Goal: Transaction & Acquisition: Book appointment/travel/reservation

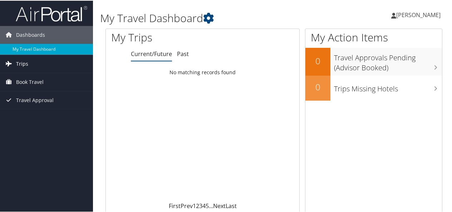
click at [21, 64] on span "Trips" at bounding box center [22, 63] width 12 height 18
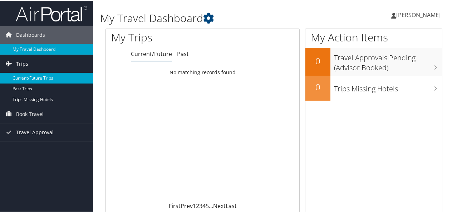
click at [32, 80] on link "Current/Future Trips" at bounding box center [46, 77] width 93 height 11
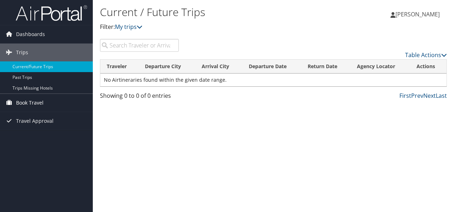
click at [35, 104] on span "Book Travel" at bounding box center [30, 103] width 28 height 18
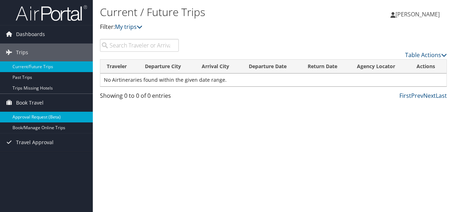
click at [34, 119] on link "Approval Request (Beta)" at bounding box center [46, 117] width 93 height 11
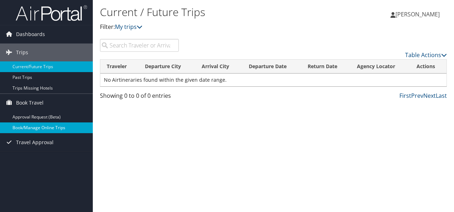
click at [34, 126] on link "Book/Manage Online Trips" at bounding box center [46, 128] width 93 height 11
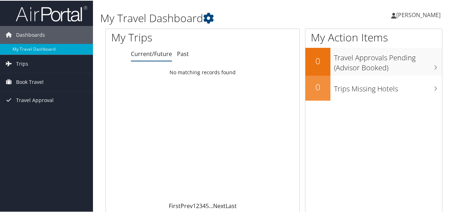
click at [427, 16] on span "[PERSON_NAME]" at bounding box center [418, 14] width 44 height 8
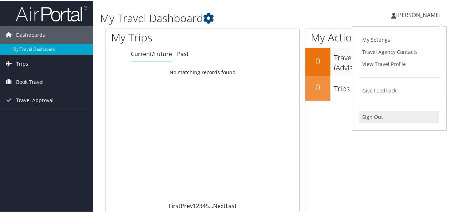
click at [376, 114] on link "Sign Out" at bounding box center [399, 116] width 80 height 12
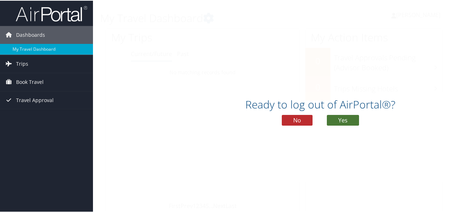
click at [340, 122] on button "Yes" at bounding box center [343, 119] width 32 height 11
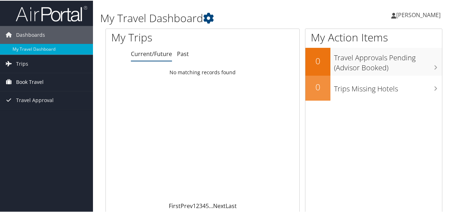
click at [32, 79] on span "Book Travel" at bounding box center [30, 82] width 28 height 18
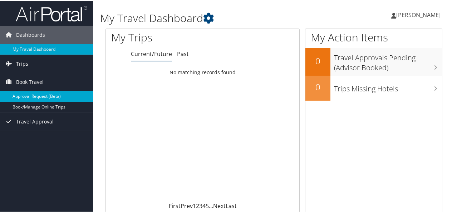
click at [38, 96] on link "Approval Request (Beta)" at bounding box center [46, 95] width 93 height 11
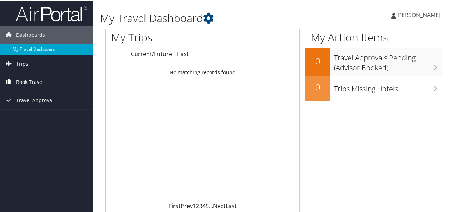
click at [32, 82] on span "Book Travel" at bounding box center [30, 82] width 28 height 18
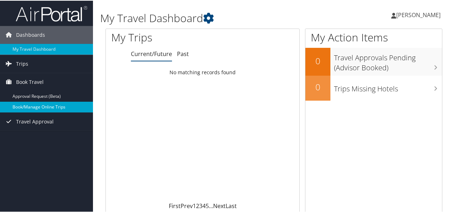
click at [34, 106] on link "Book/Manage Online Trips" at bounding box center [46, 106] width 93 height 11
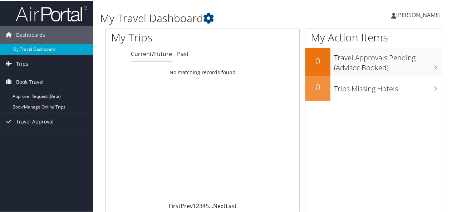
click at [418, 15] on span "[PERSON_NAME]" at bounding box center [418, 14] width 44 height 8
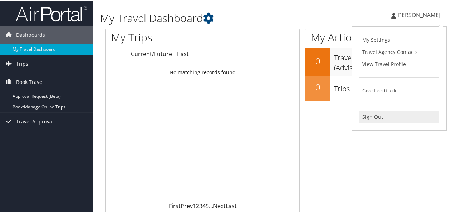
click at [374, 118] on link "Sign Out" at bounding box center [399, 116] width 80 height 12
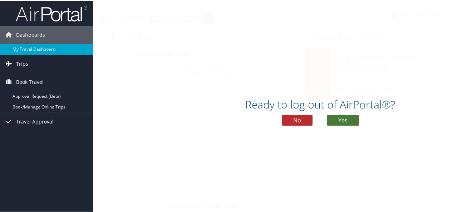
click at [345, 121] on button "Yes" at bounding box center [343, 119] width 32 height 11
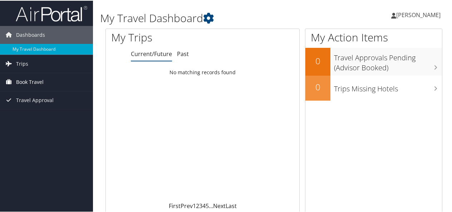
click at [31, 81] on span "Book Travel" at bounding box center [30, 82] width 28 height 18
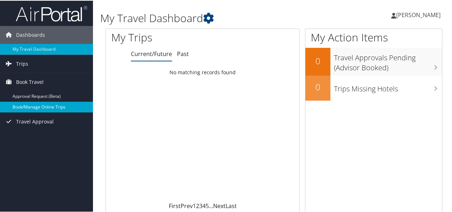
click at [33, 107] on link "Book/Manage Online Trips" at bounding box center [46, 106] width 93 height 11
